Goal: Complete application form: Complete application form

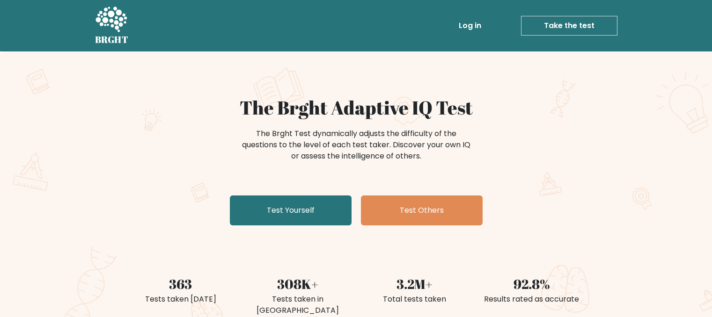
scroll to position [47, 0]
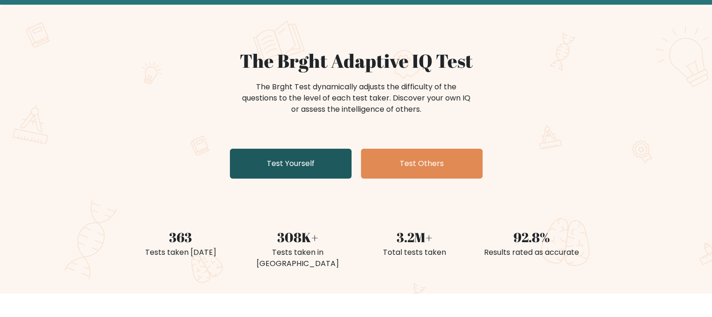
click at [330, 167] on link "Test Yourself" at bounding box center [291, 164] width 122 height 30
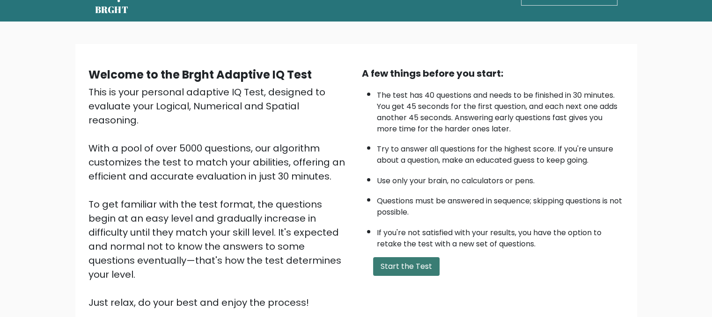
scroll to position [94, 0]
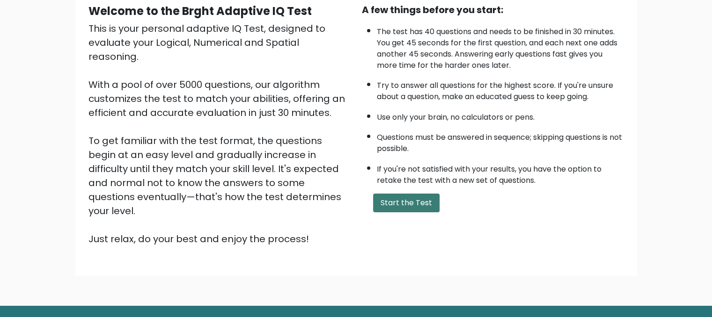
click at [410, 194] on button "Start the Test" at bounding box center [406, 203] width 66 height 19
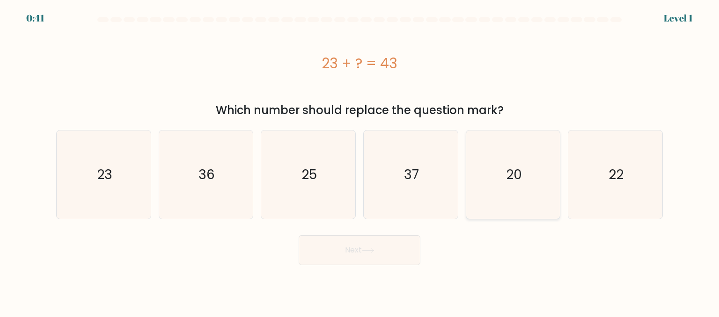
click at [513, 177] on text "20" at bounding box center [514, 174] width 16 height 19
click at [360, 161] on input "e. 20" at bounding box center [360, 160] width 0 height 2
radio input "true"
click at [358, 250] on button "Next" at bounding box center [360, 251] width 122 height 30
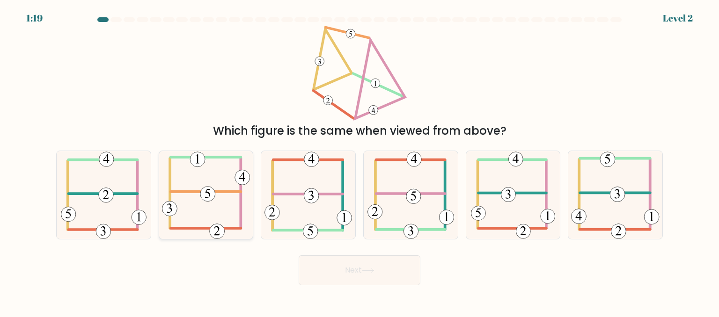
click at [234, 207] on icon at bounding box center [206, 195] width 88 height 88
click at [360, 161] on input "b." at bounding box center [360, 160] width 0 height 2
radio input "true"
click at [379, 277] on button "Next" at bounding box center [360, 271] width 122 height 30
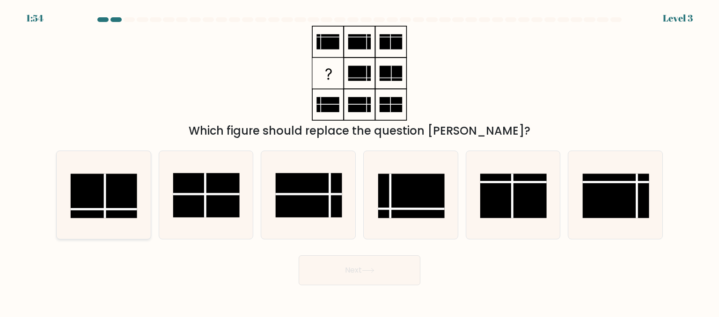
click at [120, 214] on rect at bounding box center [104, 196] width 66 height 44
click at [360, 161] on input "a." at bounding box center [360, 160] width 0 height 2
radio input "true"
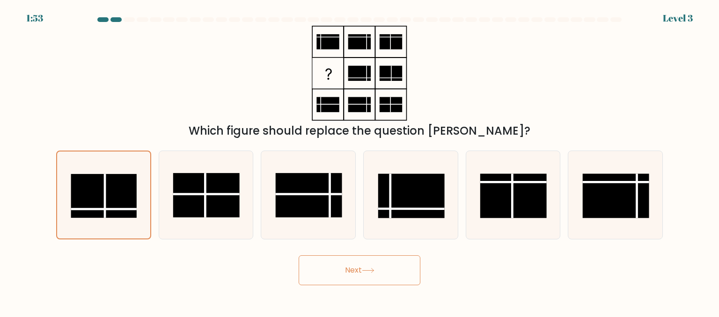
click at [380, 282] on button "Next" at bounding box center [360, 271] width 122 height 30
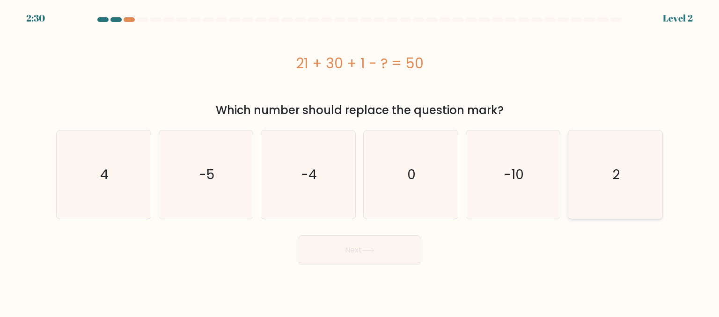
click at [614, 180] on text "2" at bounding box center [616, 174] width 7 height 19
click at [360, 161] on input "f. 2" at bounding box center [360, 160] width 0 height 2
radio input "true"
click at [375, 249] on icon at bounding box center [368, 250] width 13 height 5
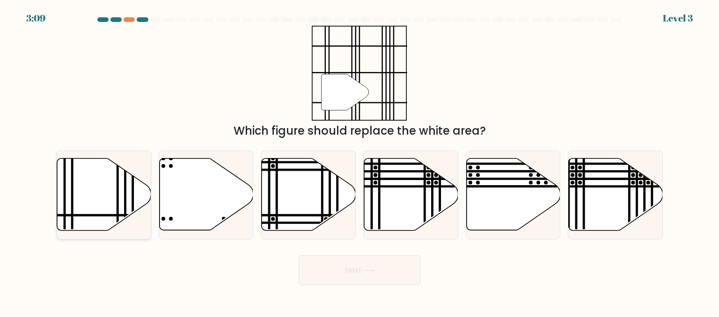
click at [102, 193] on icon at bounding box center [104, 195] width 94 height 72
click at [360, 161] on input "a." at bounding box center [360, 160] width 0 height 2
radio input "true"
click at [399, 279] on button "Next" at bounding box center [360, 271] width 122 height 30
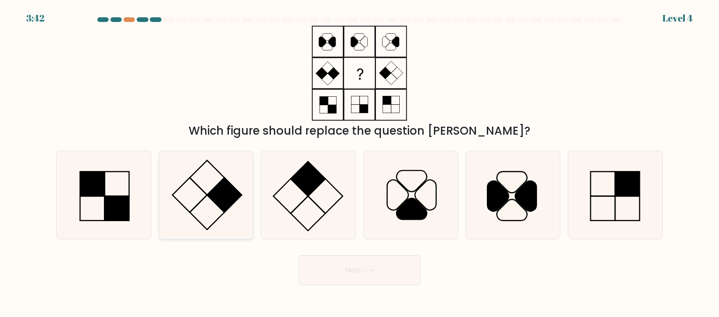
click at [214, 197] on rect at bounding box center [224, 195] width 35 height 35
click at [360, 161] on input "b." at bounding box center [360, 160] width 0 height 2
radio input "true"
click at [397, 275] on button "Next" at bounding box center [360, 271] width 122 height 30
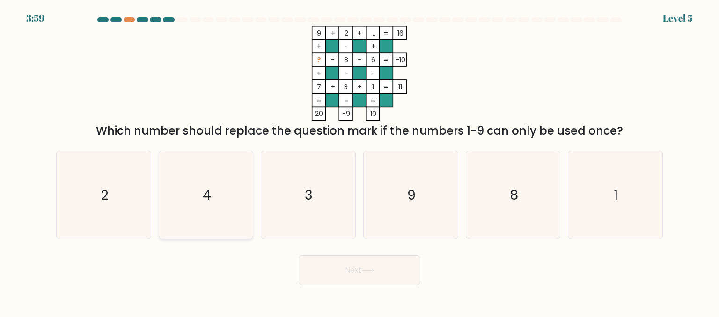
click at [199, 198] on icon "4" at bounding box center [206, 195] width 88 height 88
click at [360, 161] on input "b. 4" at bounding box center [360, 160] width 0 height 2
radio input "true"
click at [369, 276] on button "Next" at bounding box center [360, 271] width 122 height 30
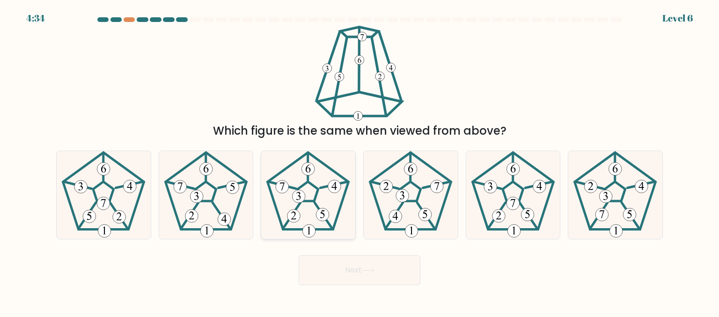
click at [328, 180] on icon at bounding box center [308, 195] width 88 height 88
click at [360, 161] on input "c." at bounding box center [360, 160] width 0 height 2
radio input "true"
click at [356, 273] on button "Next" at bounding box center [360, 271] width 122 height 30
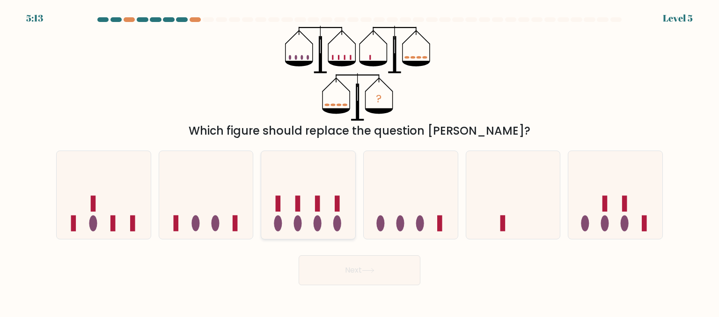
click at [336, 220] on ellipse at bounding box center [337, 223] width 8 height 16
click at [360, 161] on input "c." at bounding box center [360, 160] width 0 height 2
radio input "true"
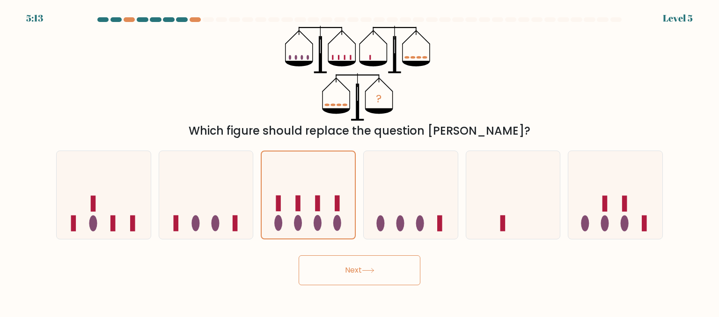
click at [365, 302] on body "5:13 Level 5" at bounding box center [359, 158] width 719 height 317
click at [384, 274] on button "Next" at bounding box center [360, 271] width 122 height 30
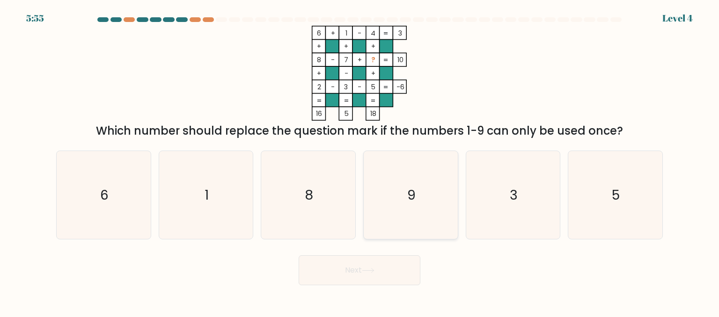
click at [384, 200] on icon "9" at bounding box center [411, 195] width 88 height 88
click at [360, 161] on input "d. 9" at bounding box center [360, 160] width 0 height 2
radio input "true"
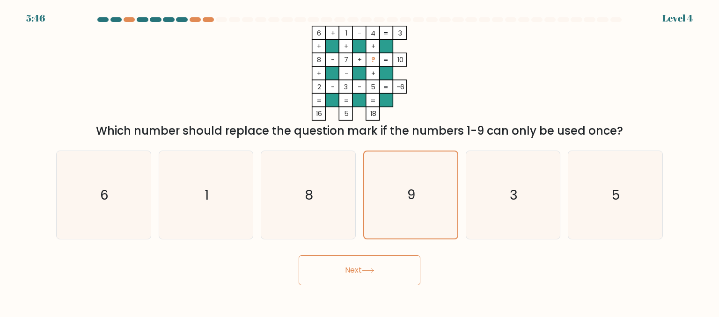
click at [371, 258] on button "Next" at bounding box center [360, 271] width 122 height 30
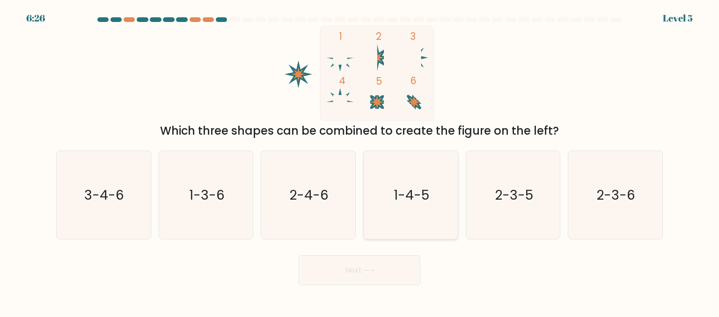
click at [372, 173] on icon "1-4-5" at bounding box center [411, 195] width 88 height 88
click at [360, 161] on input "d. 1-4-5" at bounding box center [360, 160] width 0 height 2
radio input "true"
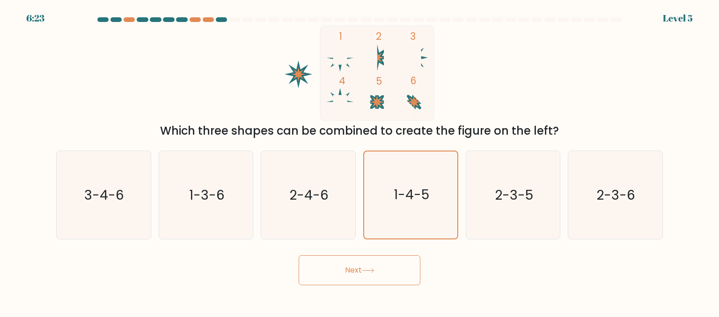
click at [386, 277] on button "Next" at bounding box center [360, 271] width 122 height 30
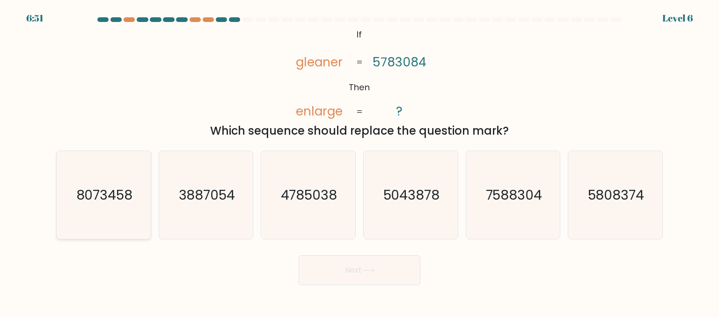
click at [118, 218] on icon "8073458" at bounding box center [103, 195] width 88 height 88
click at [360, 161] on input "a. 8073458" at bounding box center [360, 160] width 0 height 2
radio input "true"
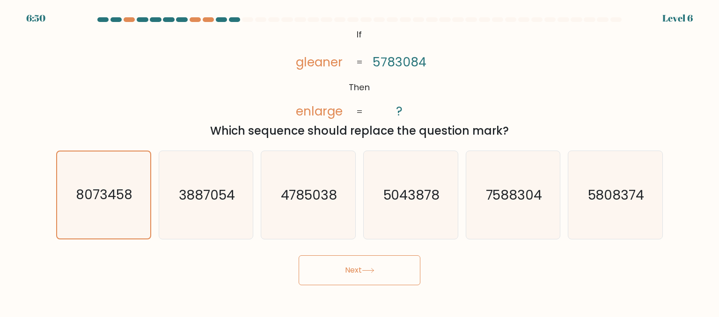
click at [390, 268] on button "Next" at bounding box center [360, 271] width 122 height 30
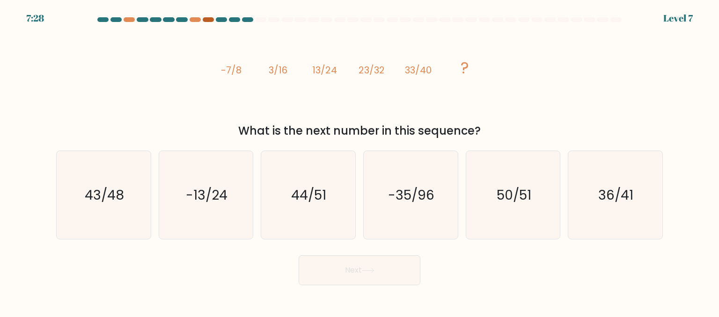
click at [204, 20] on div at bounding box center [208, 19] width 11 height 5
click at [206, 19] on div at bounding box center [208, 19] width 11 height 5
click at [208, 21] on div at bounding box center [208, 19] width 11 height 5
click at [194, 22] on div at bounding box center [360, 21] width 618 height 8
click at [238, 172] on icon "-13/24" at bounding box center [206, 195] width 88 height 88
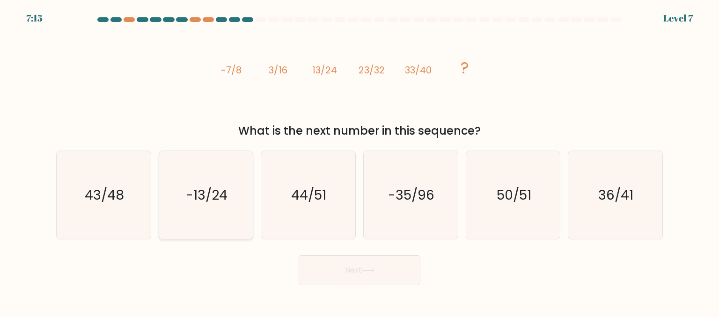
click at [360, 161] on input "b. -13/24" at bounding box center [360, 160] width 0 height 2
radio input "true"
click at [384, 265] on button "Next" at bounding box center [360, 271] width 122 height 30
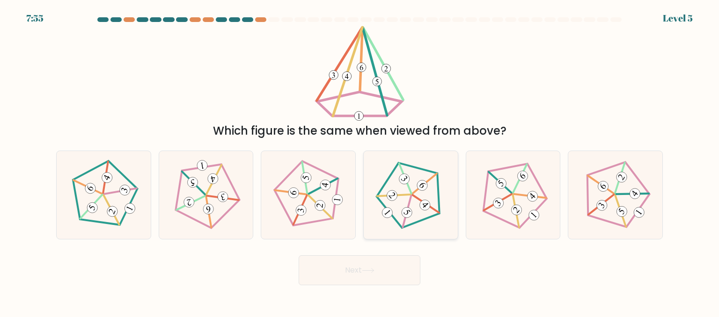
drag, startPoint x: 454, startPoint y: 216, endPoint x: 410, endPoint y: 228, distance: 46.0
click at [452, 217] on div at bounding box center [410, 195] width 95 height 89
click at [360, 161] on input "d." at bounding box center [360, 160] width 0 height 2
radio input "true"
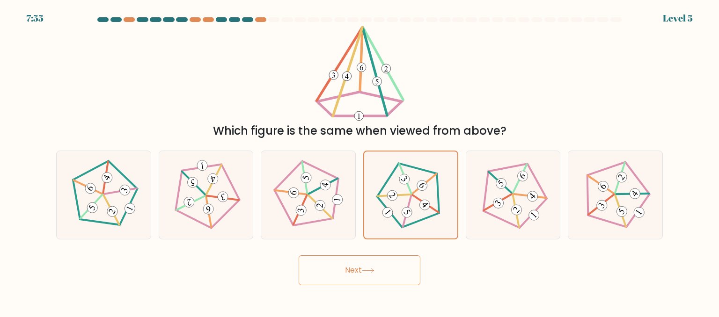
click at [373, 276] on button "Next" at bounding box center [360, 271] width 122 height 30
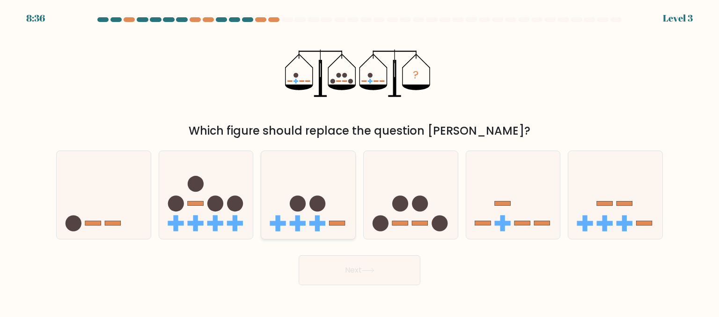
click at [331, 222] on rect at bounding box center [338, 223] width 16 height 5
click at [360, 161] on input "c." at bounding box center [360, 160] width 0 height 2
radio input "true"
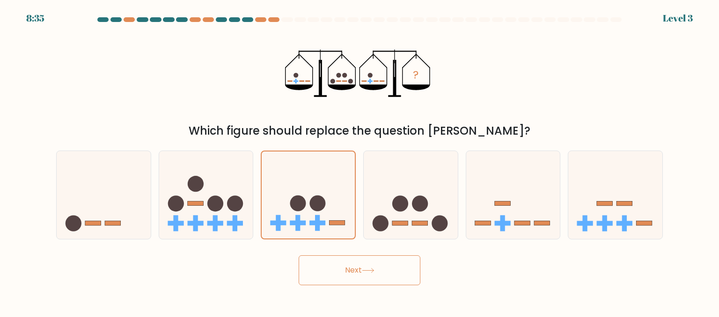
click at [374, 277] on button "Next" at bounding box center [360, 271] width 122 height 30
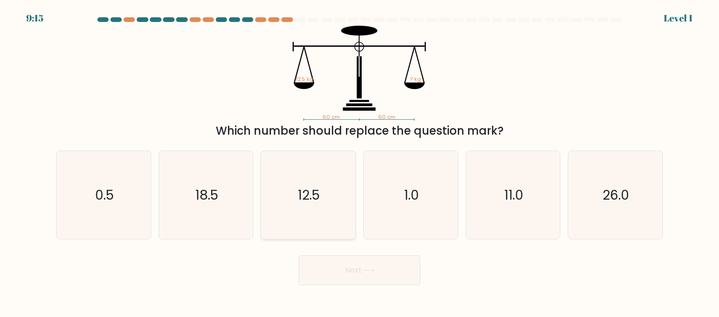
click at [317, 191] on text "12.5" at bounding box center [309, 194] width 22 height 19
click at [360, 161] on input "c. 12.5" at bounding box center [360, 160] width 0 height 2
radio input "true"
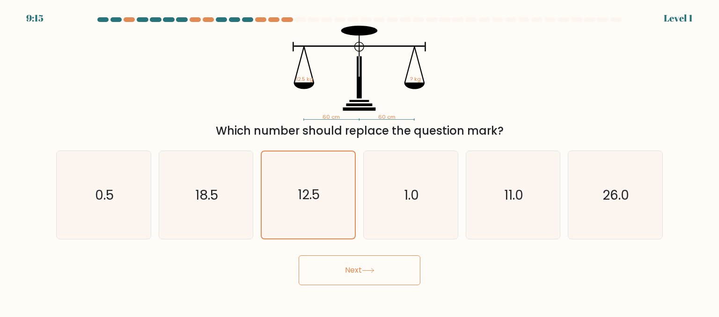
click at [376, 275] on button "Next" at bounding box center [360, 271] width 122 height 30
